Goal: Information Seeking & Learning: Learn about a topic

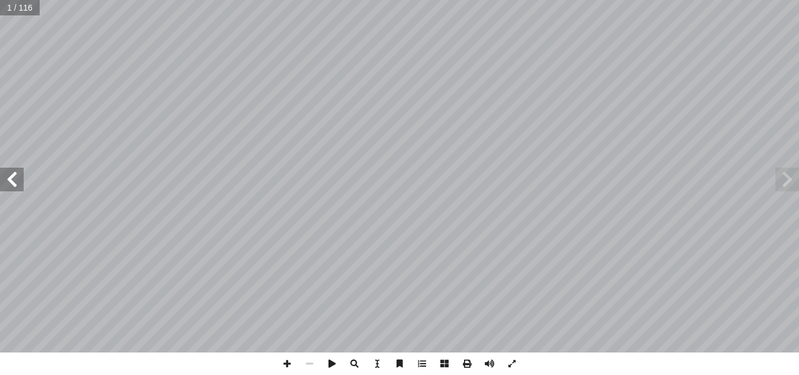
click at [15, 183] on span at bounding box center [12, 179] width 24 height 24
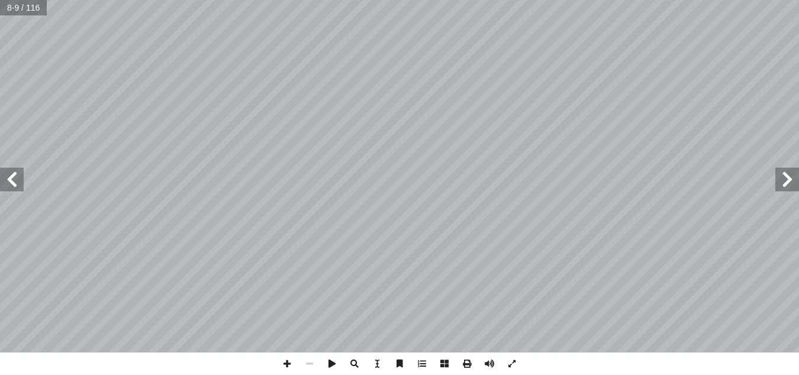
click at [15, 183] on span at bounding box center [12, 179] width 24 height 24
click at [2, 183] on span at bounding box center [12, 179] width 24 height 24
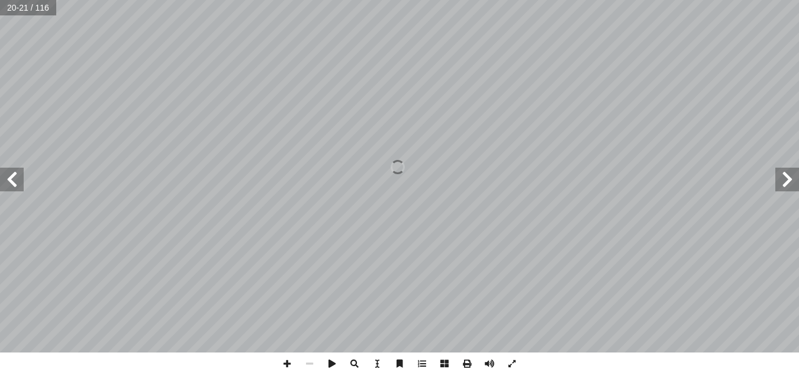
click at [15, 176] on span at bounding box center [12, 179] width 24 height 24
click at [12, 181] on span at bounding box center [12, 179] width 24 height 24
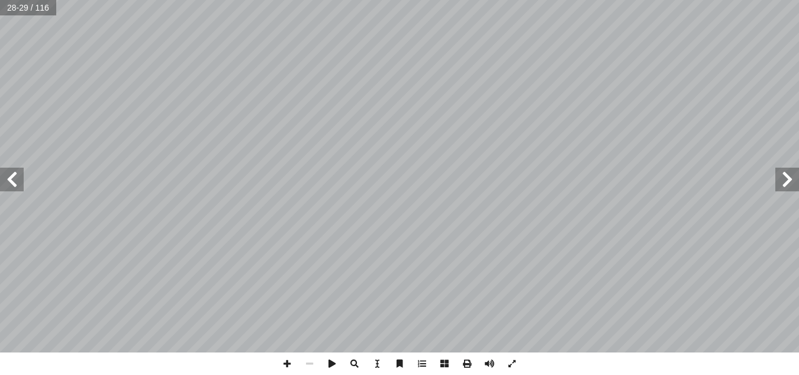
click at [12, 181] on span at bounding box center [12, 179] width 24 height 24
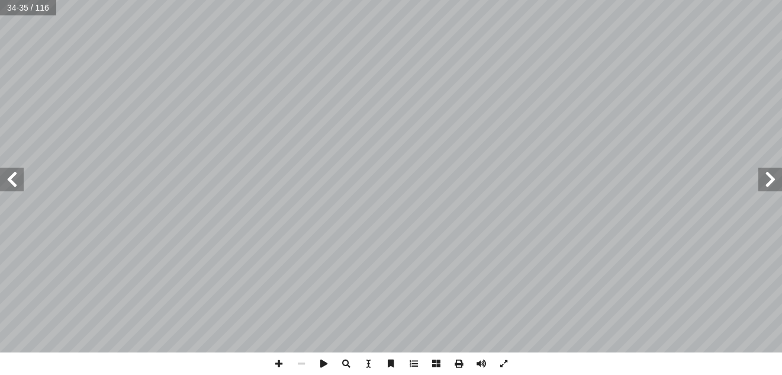
click at [12, 179] on span at bounding box center [12, 179] width 24 height 24
click at [280, 366] on span at bounding box center [278, 363] width 22 height 22
click at [382, 374] on div "34 الــوحـــدة ُ ــة َ ــل ِ ســئ َ أ تية: آ فقرة من الفقرات ال� ِّ حيحة في كل …" at bounding box center [391, 187] width 782 height 375
click at [26, 13] on input "text" at bounding box center [28, 7] width 56 height 15
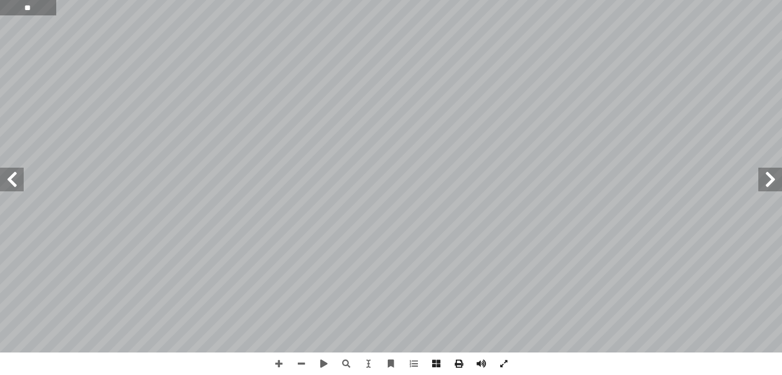
type input "**"
click at [18, 187] on span at bounding box center [12, 179] width 24 height 24
click at [12, 180] on span at bounding box center [12, 179] width 24 height 24
click at [12, 188] on span at bounding box center [12, 179] width 24 height 24
click at [21, 8] on input "text" at bounding box center [28, 7] width 56 height 15
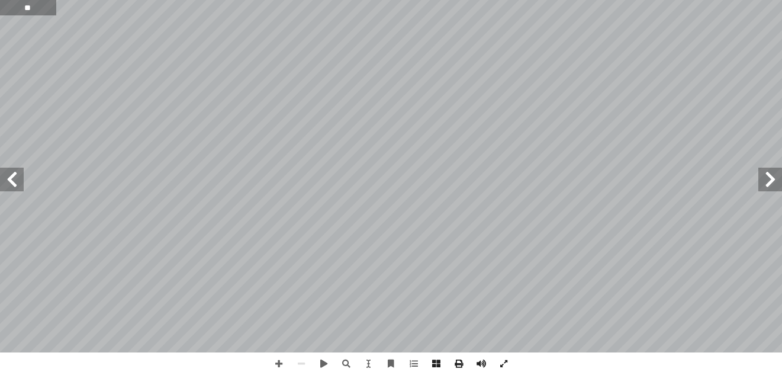
type input "**"
click at [9, 186] on span at bounding box center [12, 179] width 24 height 24
click at [278, 366] on span at bounding box center [278, 363] width 22 height 22
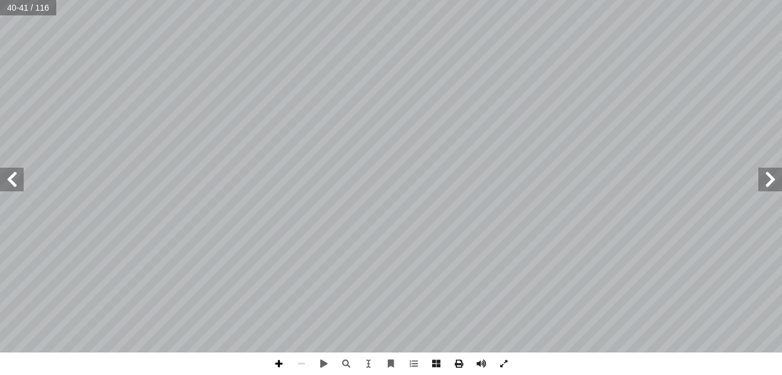
click at [276, 362] on span at bounding box center [278, 363] width 22 height 22
click at [277, 360] on span at bounding box center [278, 363] width 22 height 22
click at [320, 367] on div "36 تي: أ ا ي في كل مما أ ا ط جابة الخ إ ال� ُ ح ِّ ح ص أ ا م ث ) � ل ( و أ ا ) …" at bounding box center [391, 187] width 782 height 375
